Goal: Information Seeking & Learning: Understand process/instructions

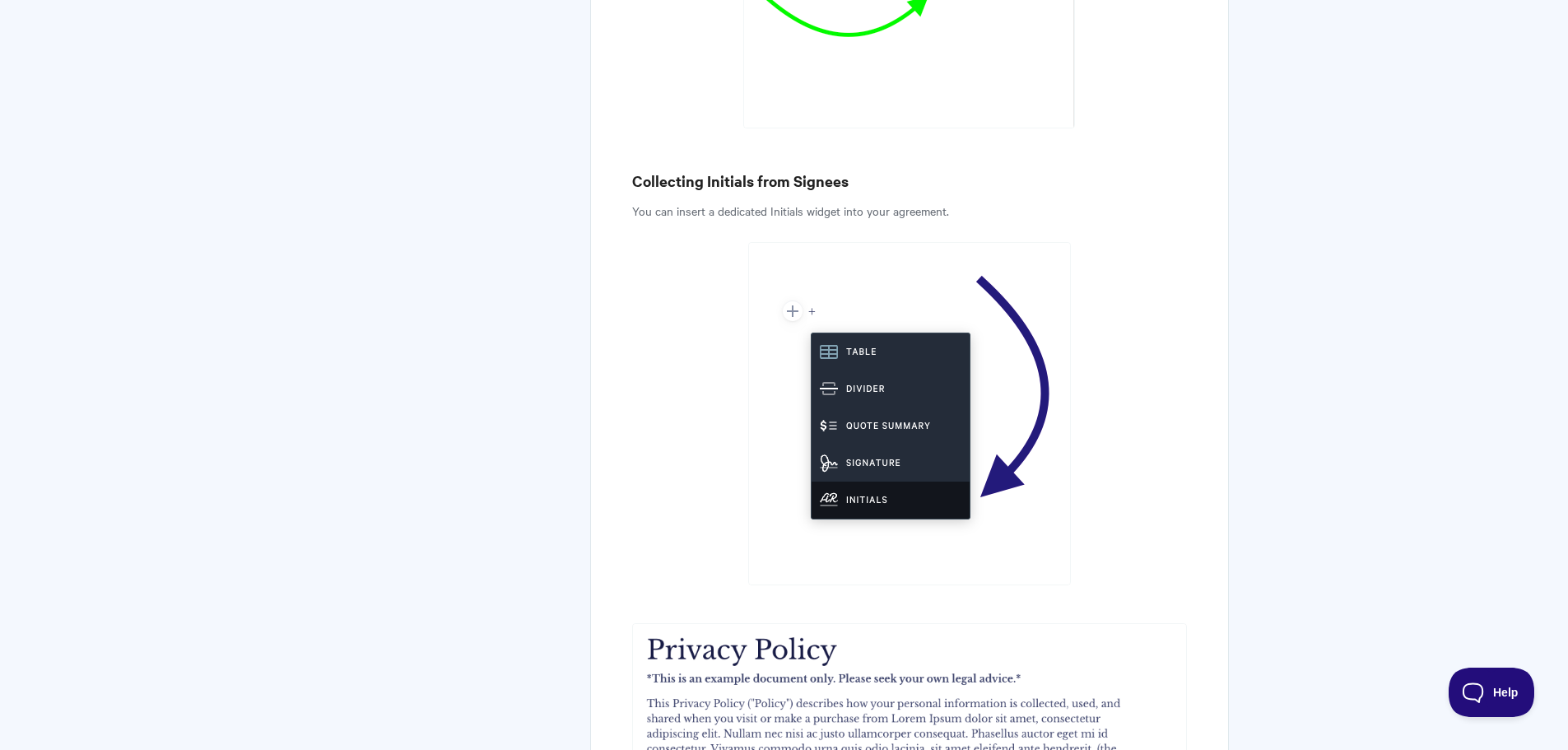
scroll to position [4110, 0]
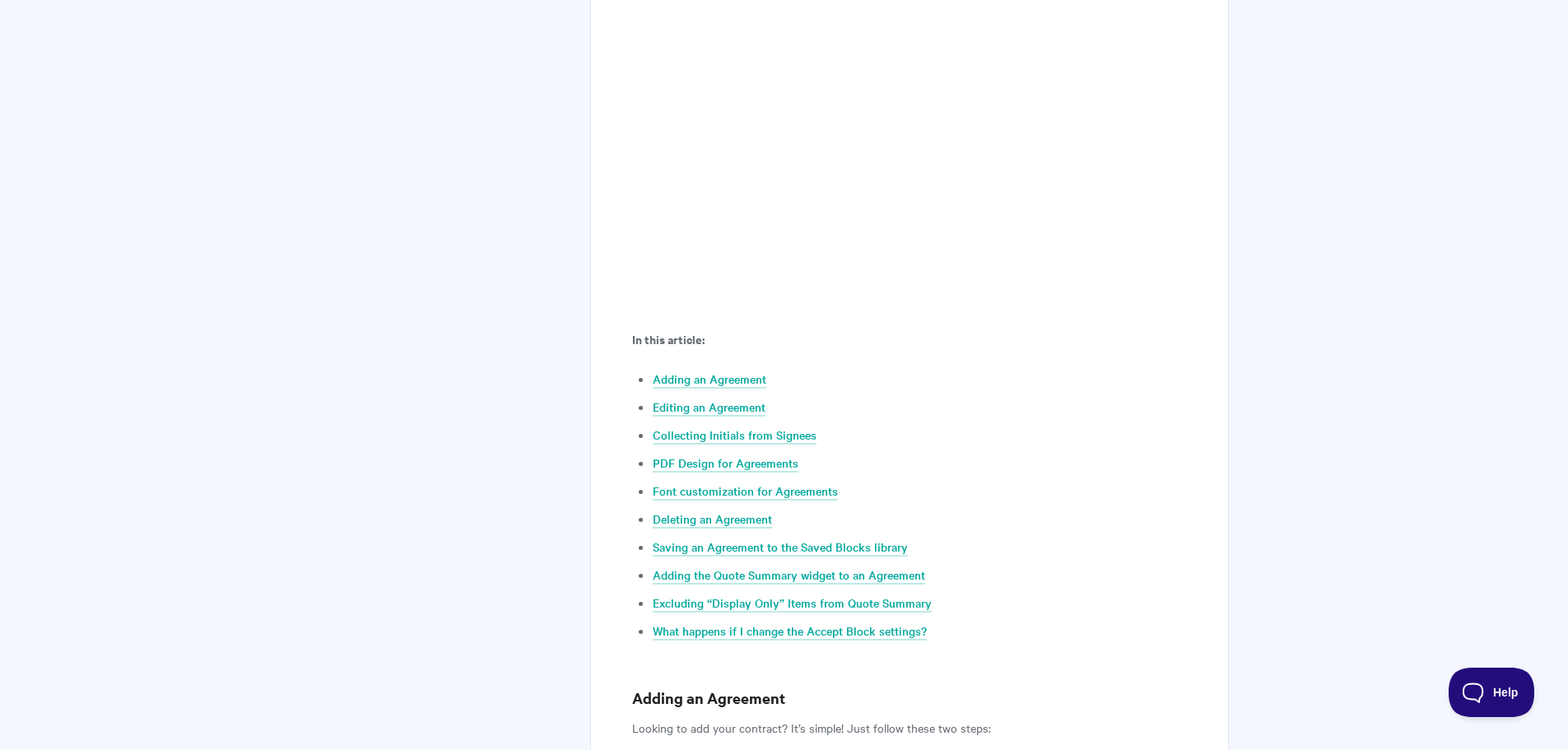
scroll to position [685, 0]
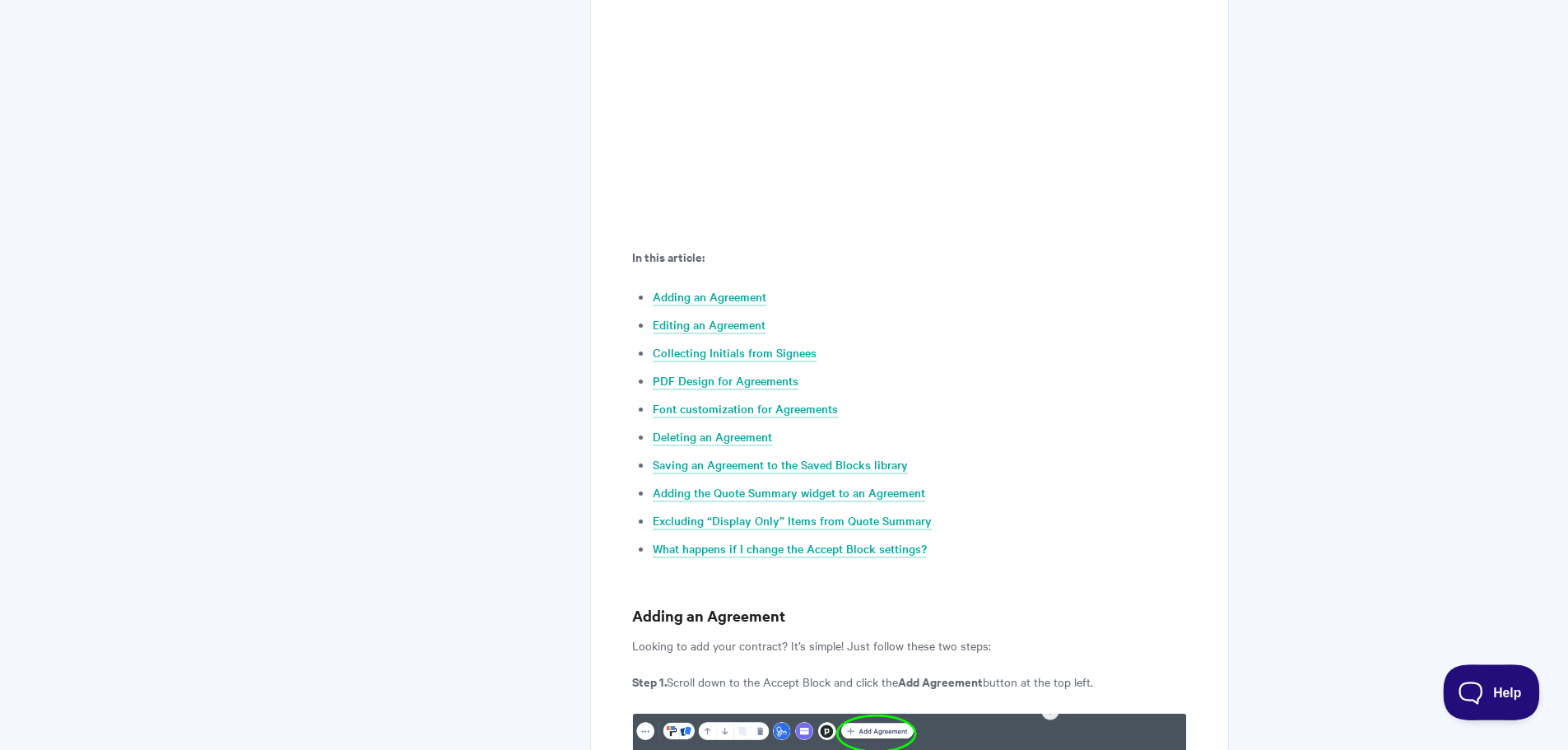
click at [1489, 695] on span "Help" at bounding box center [1486, 689] width 85 height 12
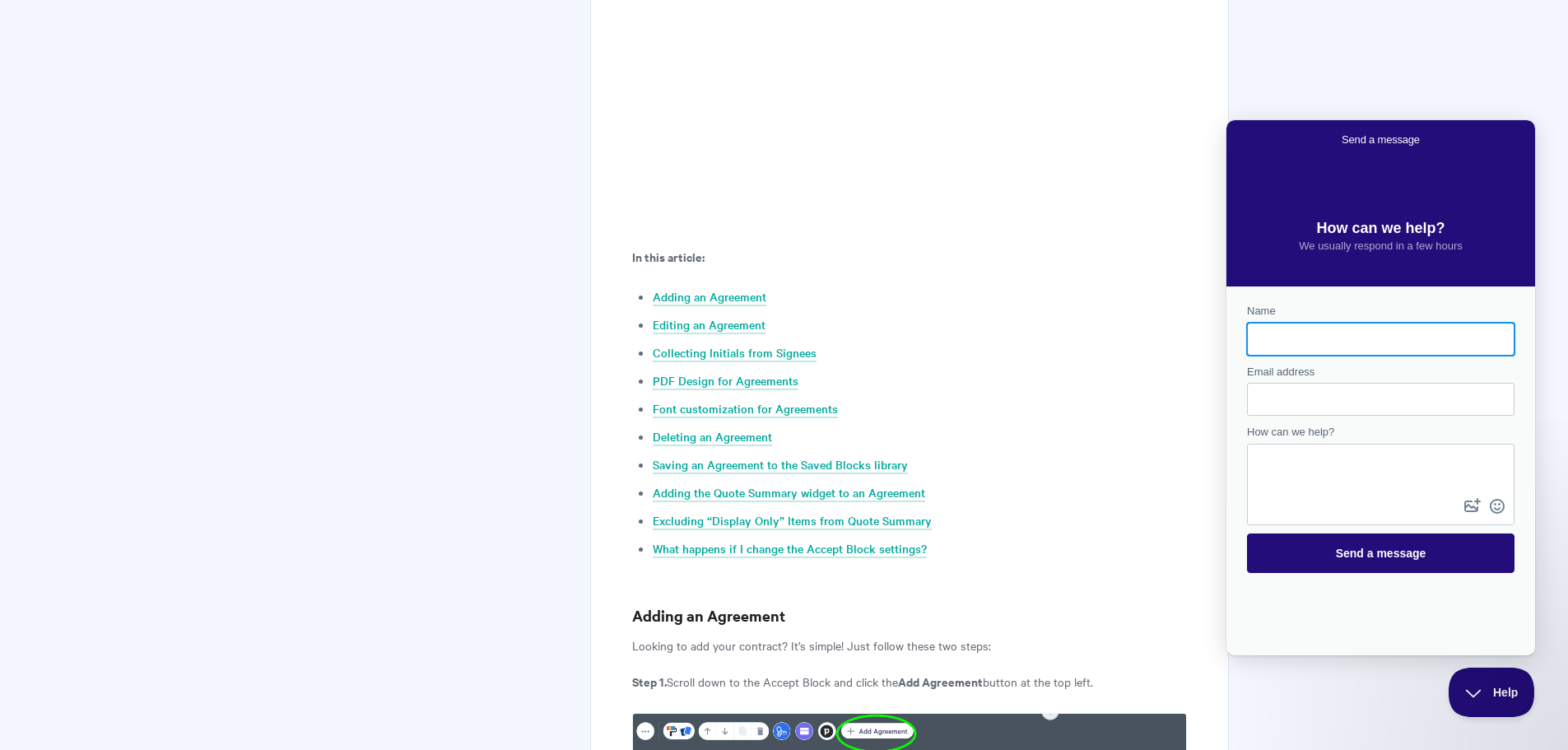
scroll to position [0, 0]
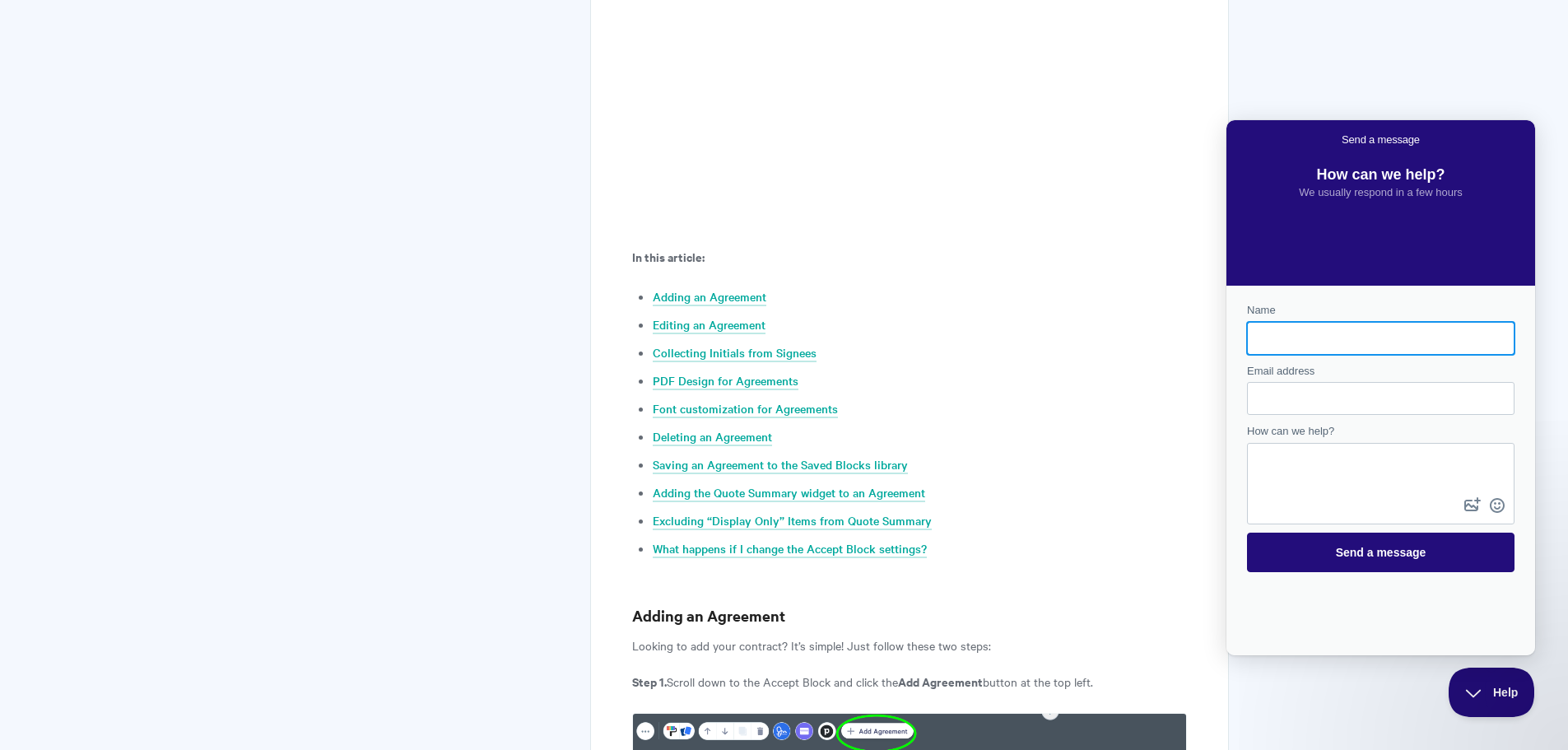
click at [1486, 704] on button "Help" at bounding box center [1486, 689] width 85 height 49
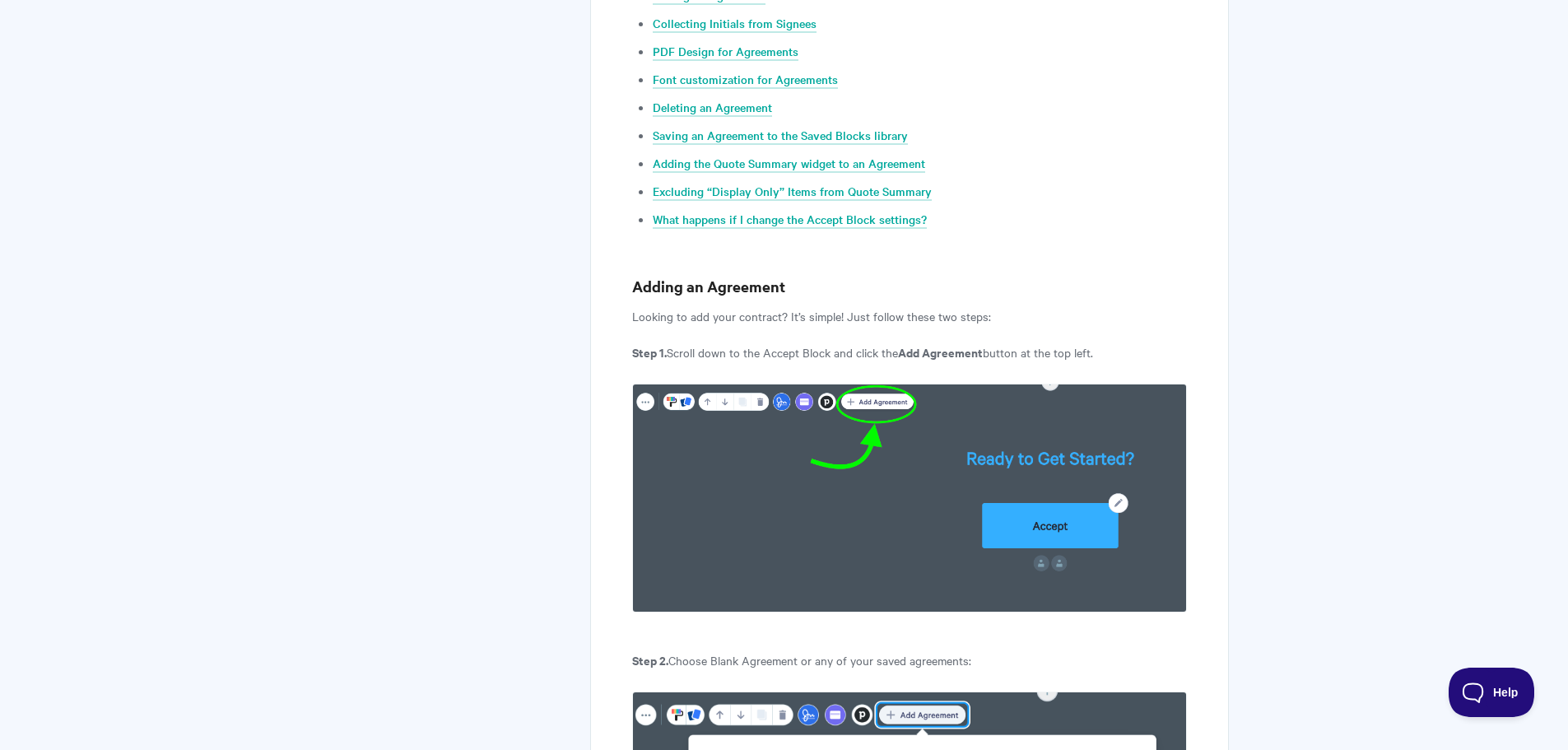
scroll to position [933, 0]
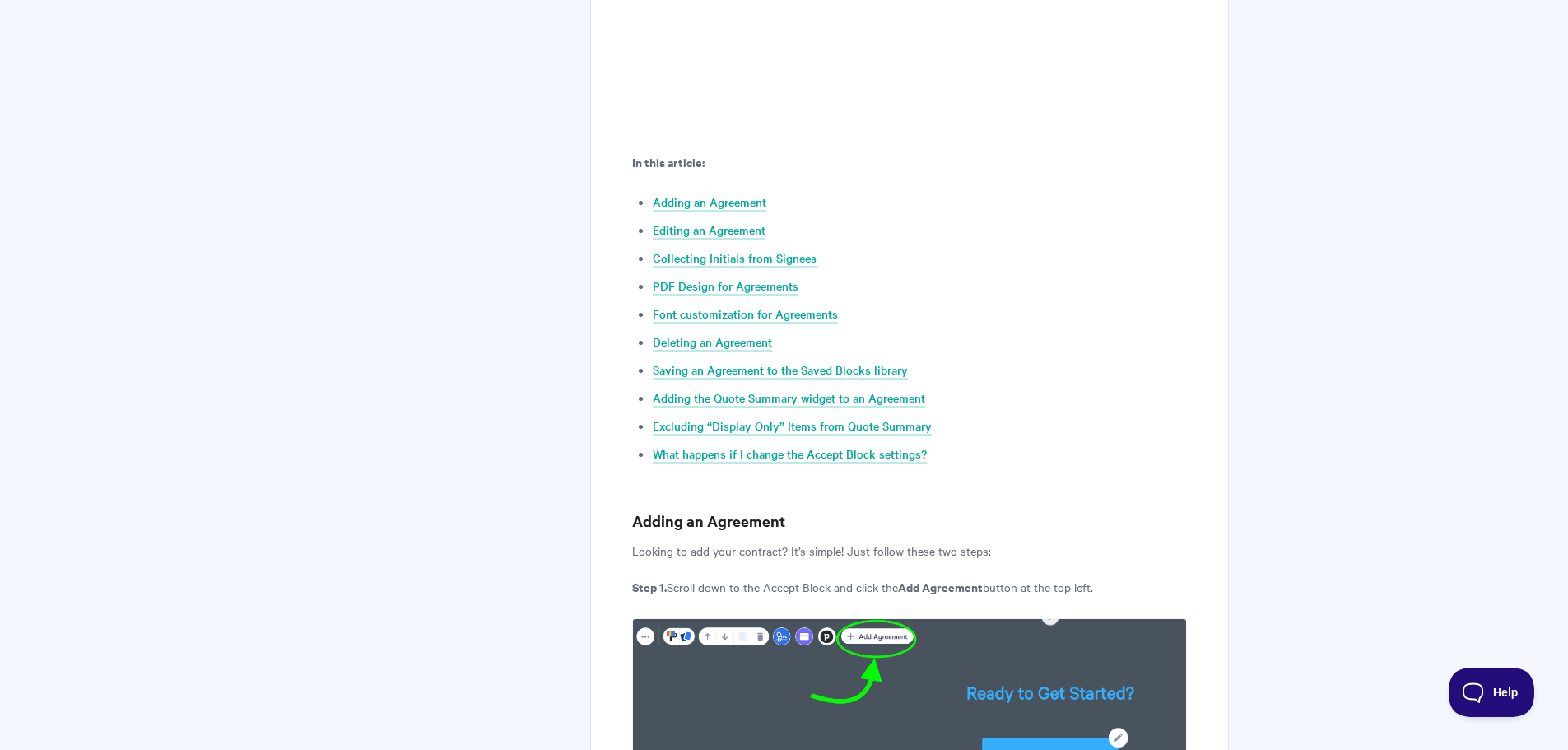
scroll to position [752, 0]
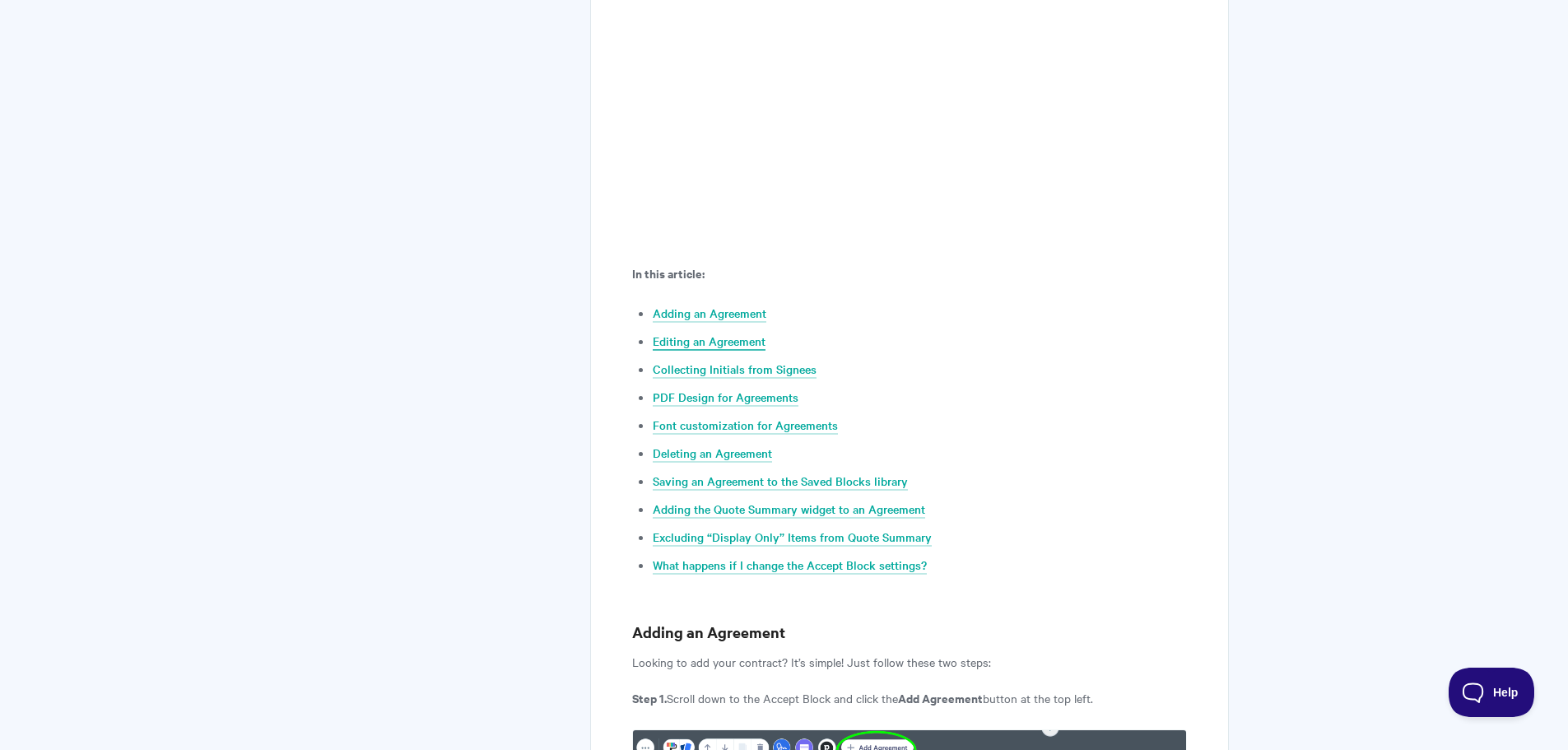
click at [721, 337] on link "Editing an Agreement" at bounding box center [709, 341] width 113 height 18
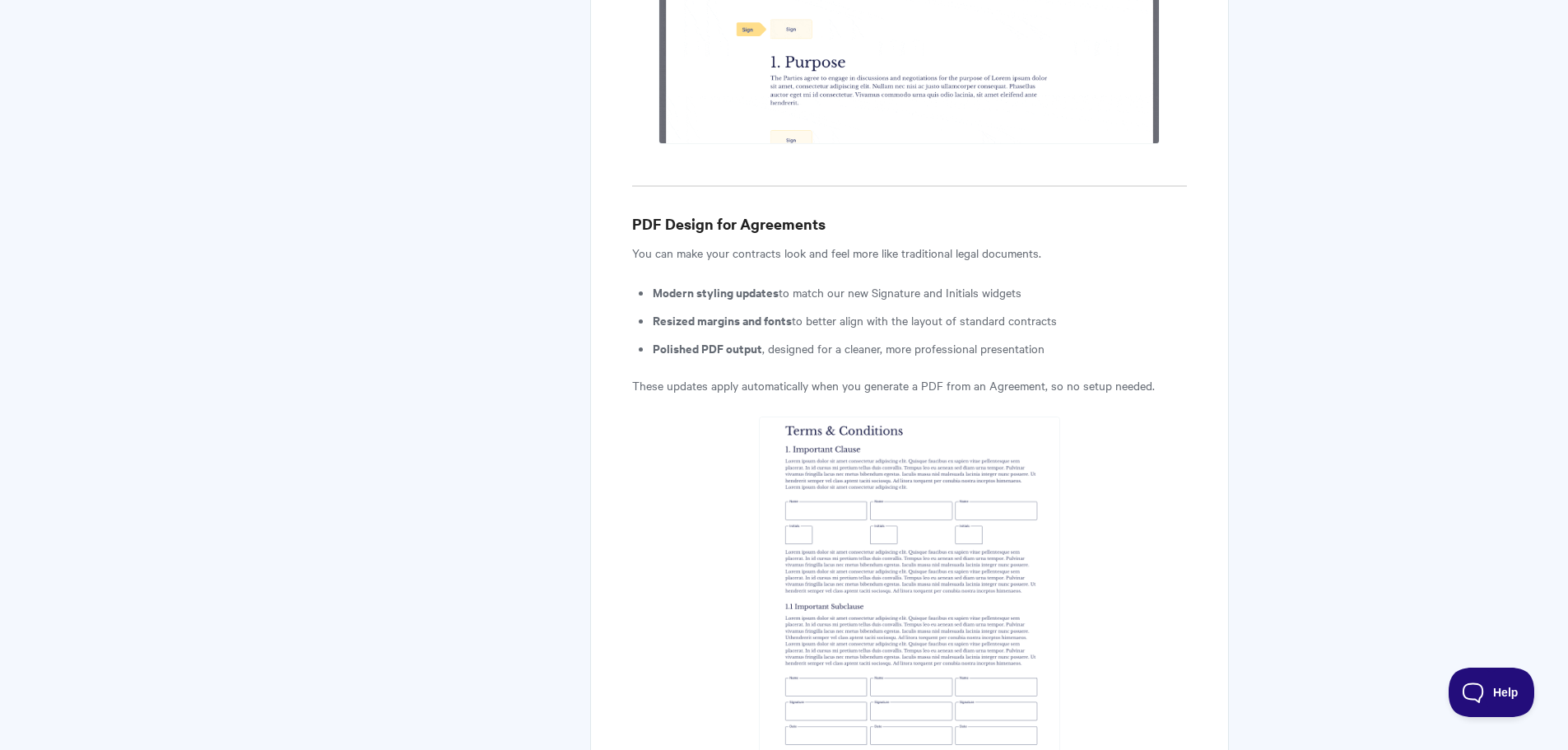
scroll to position [6105, 0]
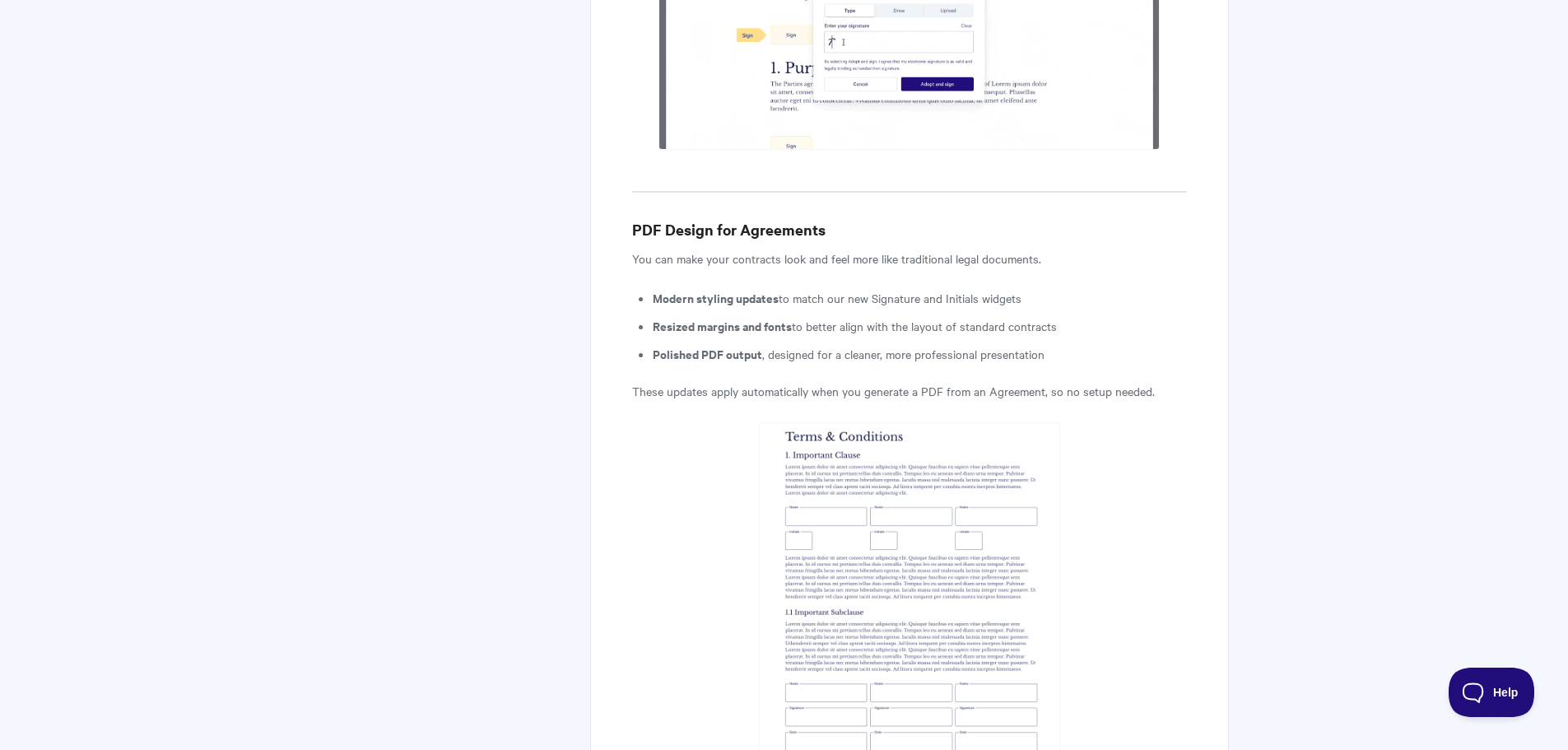
click at [1009, 465] on img at bounding box center [909, 622] width 301 height 400
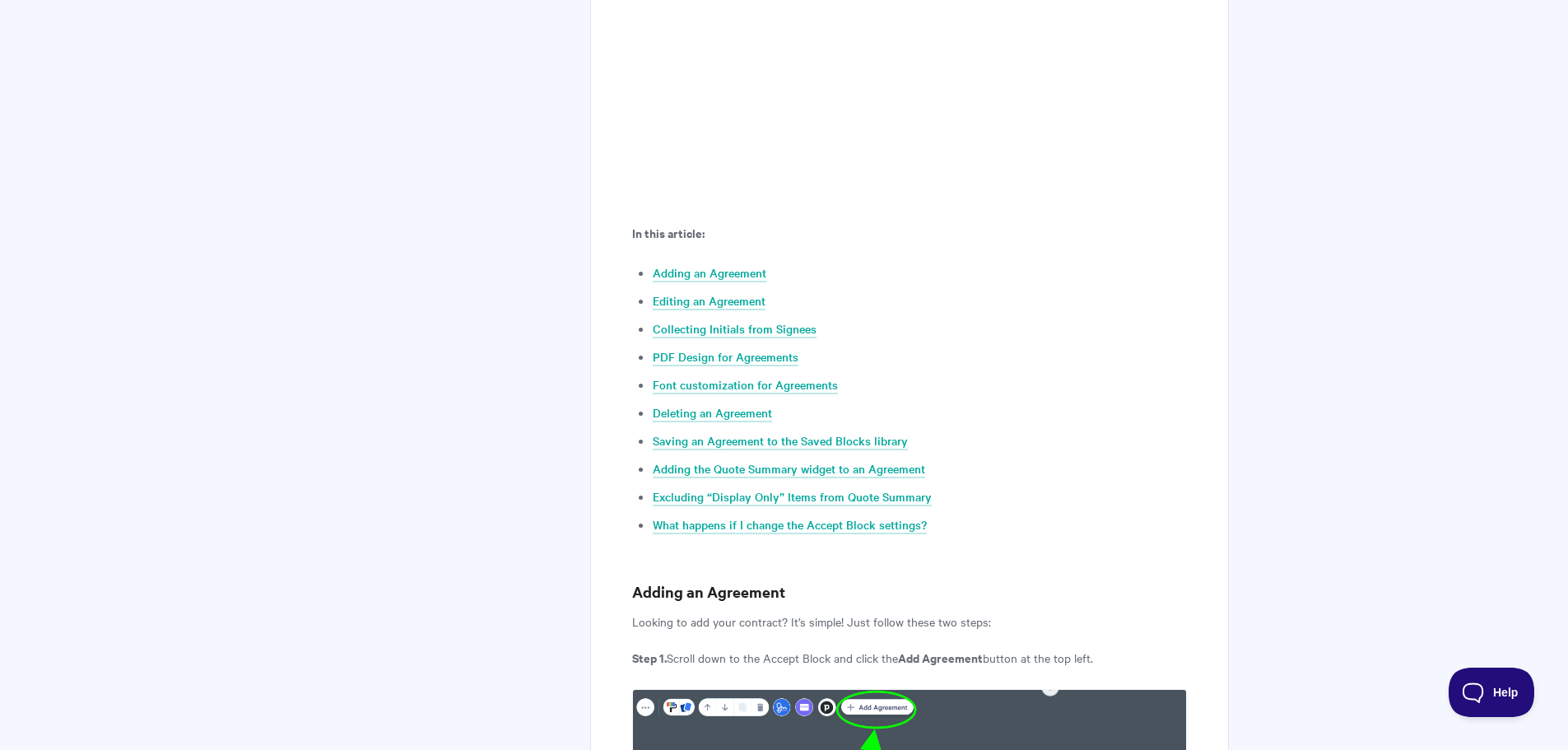
scroll to position [0, 0]
